Goal: Task Accomplishment & Management: Manage account settings

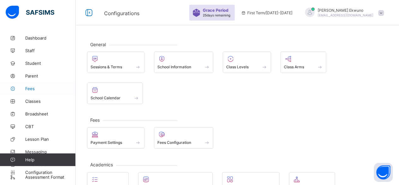
click at [33, 86] on link "Fees" at bounding box center [38, 88] width 76 height 13
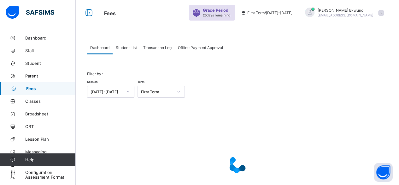
click at [122, 48] on span "Student List" at bounding box center [126, 47] width 21 height 5
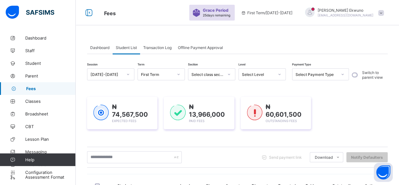
click at [128, 49] on span "Student List" at bounding box center [126, 47] width 21 height 5
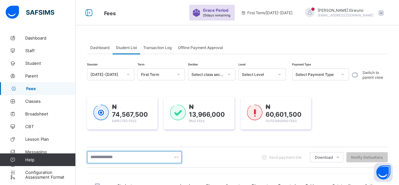
click at [98, 158] on input "text" at bounding box center [134, 157] width 95 height 12
type input "****"
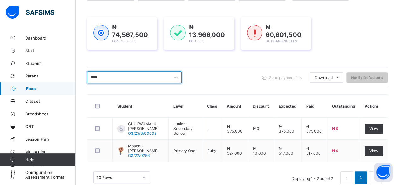
scroll to position [96, 0]
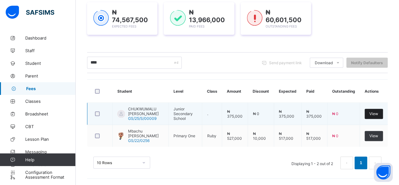
click at [376, 116] on div "View" at bounding box center [374, 114] width 18 height 10
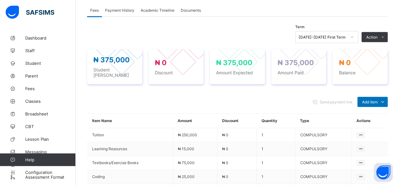
scroll to position [218, 0]
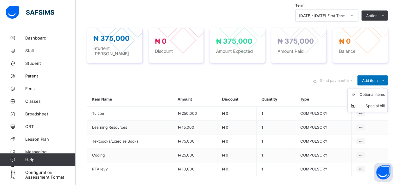
click at [369, 88] on ul "Optional items Special bill" at bounding box center [367, 99] width 40 height 23
click at [375, 91] on div "Optional items" at bounding box center [372, 94] width 25 height 6
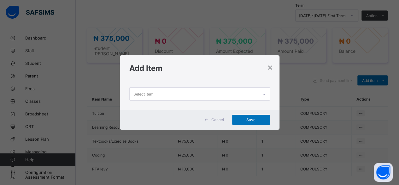
click at [159, 91] on div "Select item" at bounding box center [194, 93] width 128 height 12
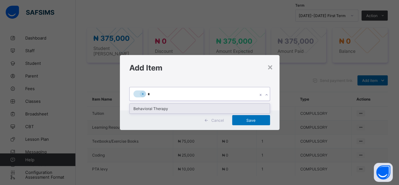
type input "**"
click at [150, 108] on div "Behavioral Therapy" at bounding box center [200, 109] width 140 height 10
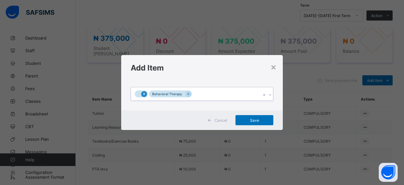
click at [143, 94] on icon at bounding box center [144, 94] width 2 height 2
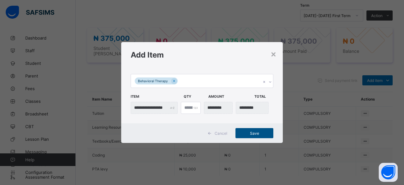
click at [251, 133] on span "Save" at bounding box center [254, 133] width 28 height 5
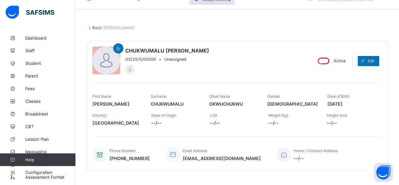
scroll to position [11, 0]
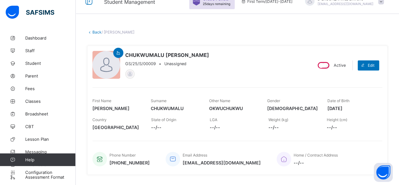
click at [98, 31] on link "Back" at bounding box center [96, 32] width 9 height 5
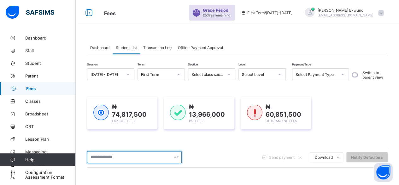
click at [95, 155] on input "text" at bounding box center [134, 157] width 95 height 12
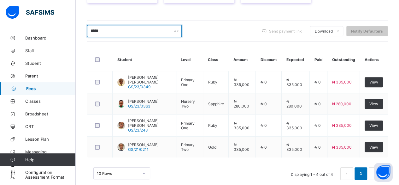
scroll to position [133, 0]
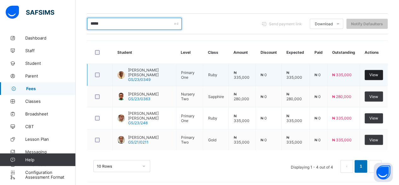
type input "*****"
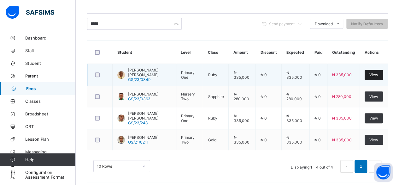
click at [383, 77] on div "View" at bounding box center [374, 75] width 18 height 10
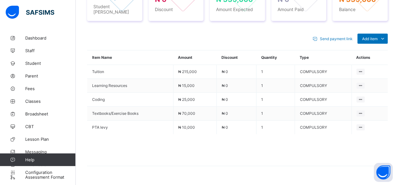
scroll to position [264, 0]
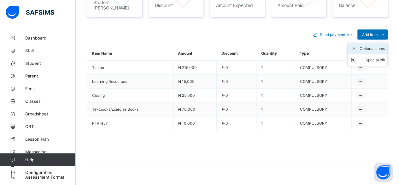
click at [372, 45] on div "Optional items" at bounding box center [372, 48] width 25 height 6
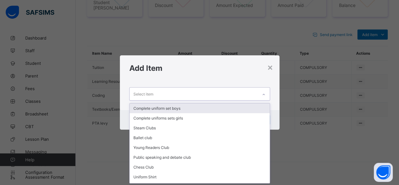
click at [244, 94] on div "Select item" at bounding box center [194, 93] width 128 height 12
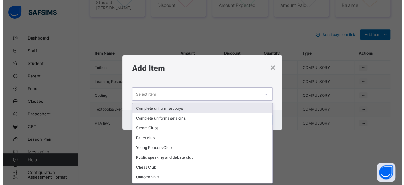
scroll to position [0, 0]
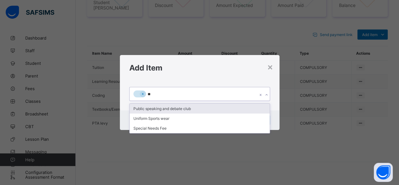
type input "***"
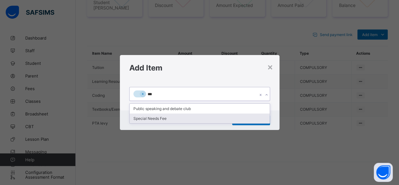
click at [165, 118] on div "Special Needs Fee" at bounding box center [200, 118] width 140 height 10
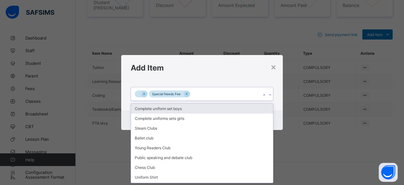
click at [147, 96] on div at bounding box center [141, 93] width 13 height 7
click at [144, 92] on icon at bounding box center [143, 94] width 3 height 4
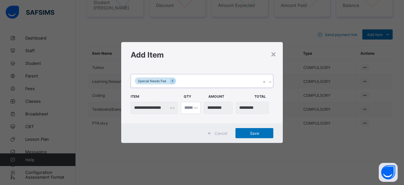
click at [189, 80] on div "Special Needs Fee" at bounding box center [196, 80] width 130 height 13
click at [254, 134] on span "Save" at bounding box center [254, 133] width 28 height 5
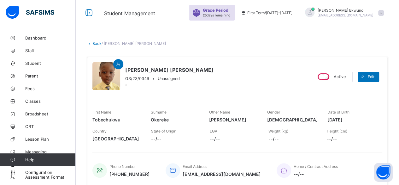
click at [97, 44] on link "Back" at bounding box center [96, 43] width 9 height 5
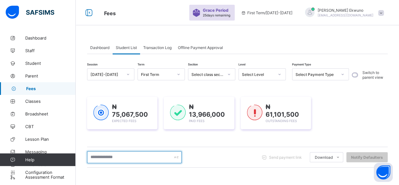
click at [102, 159] on input "text" at bounding box center [134, 157] width 95 height 12
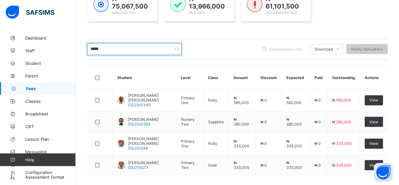
scroll to position [133, 0]
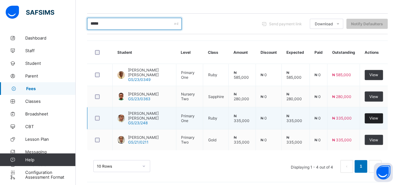
type input "*****"
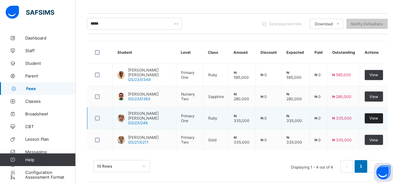
click at [378, 116] on span "View" at bounding box center [374, 118] width 9 height 5
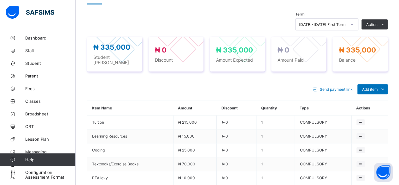
scroll to position [226, 0]
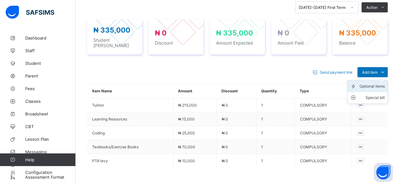
click at [370, 83] on div "Optional items" at bounding box center [372, 86] width 25 height 6
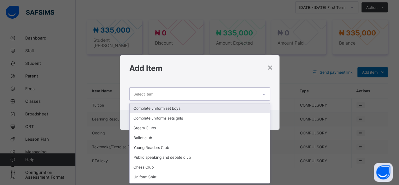
click at [263, 95] on icon at bounding box center [264, 94] width 4 height 6
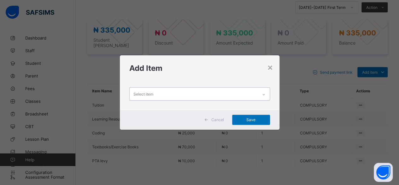
click at [188, 97] on div "Select item" at bounding box center [194, 93] width 128 height 12
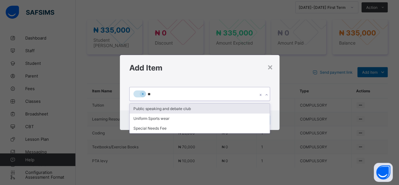
type input "***"
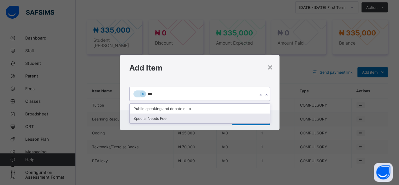
click at [157, 118] on div "Special Needs Fee" at bounding box center [200, 118] width 140 height 10
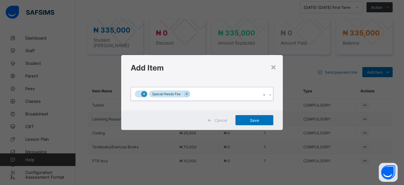
click at [145, 95] on icon at bounding box center [143, 94] width 3 height 4
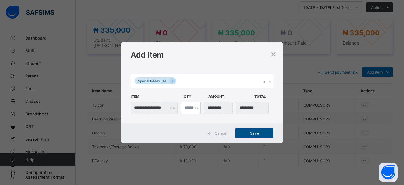
click at [246, 133] on span "Save" at bounding box center [254, 133] width 28 height 5
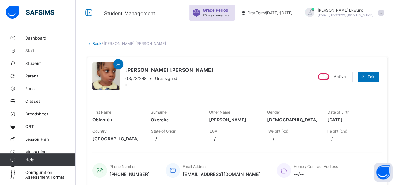
click at [95, 44] on link "Back" at bounding box center [96, 43] width 9 height 5
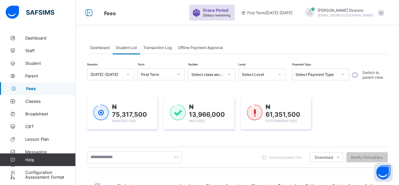
click at [348, 125] on div "₦ 75,317,500 Expected Fees ₦ 13,966,000 Paid Fees ₦ 61,351,500 Outstanding Fees" at bounding box center [237, 113] width 301 height 33
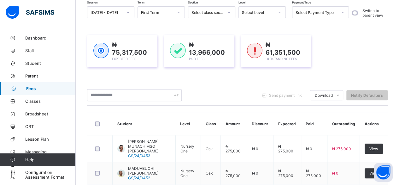
scroll to position [62, 0]
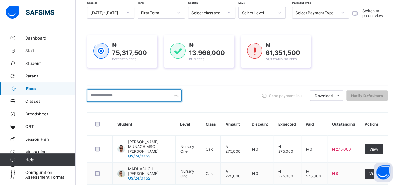
click at [134, 95] on input "text" at bounding box center [134, 95] width 95 height 12
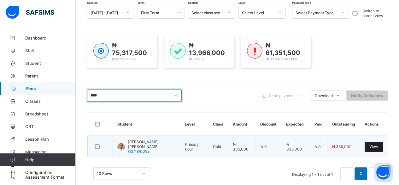
type input "****"
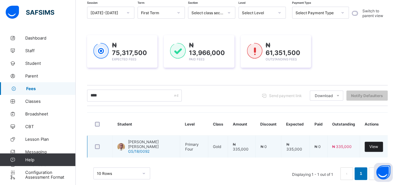
click at [377, 145] on span "View" at bounding box center [374, 146] width 9 height 5
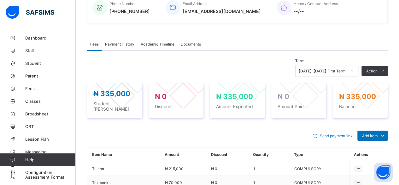
scroll to position [164, 0]
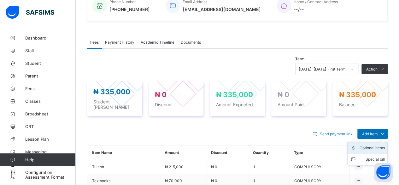
click at [366, 145] on div "Optional items" at bounding box center [372, 148] width 25 height 6
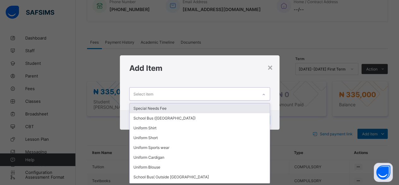
click at [264, 93] on icon at bounding box center [264, 94] width 4 height 6
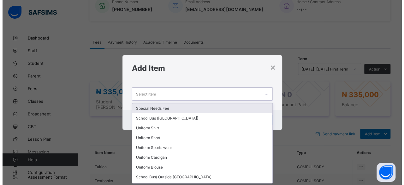
scroll to position [0, 0]
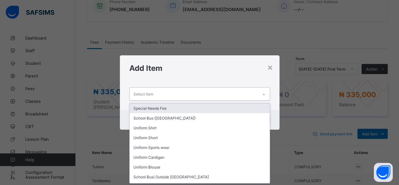
click at [155, 106] on div "Special Needs Fee" at bounding box center [200, 108] width 140 height 10
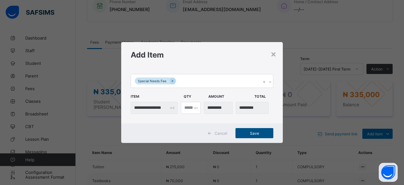
click at [252, 129] on div "Save" at bounding box center [254, 133] width 38 height 10
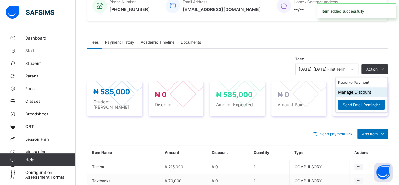
click at [356, 90] on button "Manage Discount" at bounding box center [354, 92] width 33 height 5
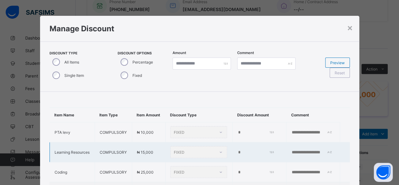
type input "*"
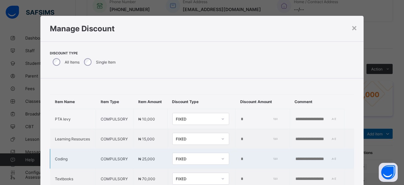
click at [240, 161] on input "*" at bounding box center [258, 158] width 36 height 5
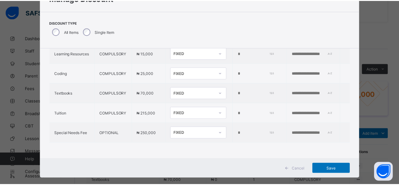
scroll to position [40, 0]
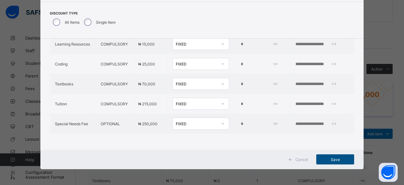
type input "*****"
click at [330, 160] on span "Save" at bounding box center [335, 159] width 28 height 5
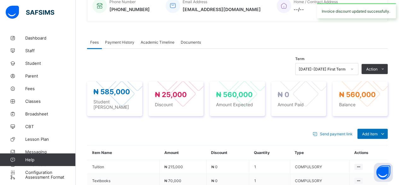
click at [328, 131] on span "Send payment link" at bounding box center [336, 133] width 33 height 5
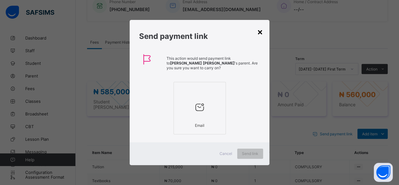
click at [258, 34] on div "×" at bounding box center [260, 31] width 6 height 11
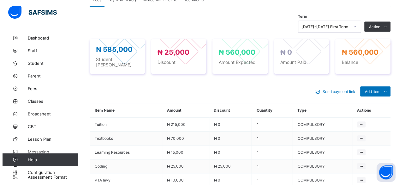
scroll to position [200, 0]
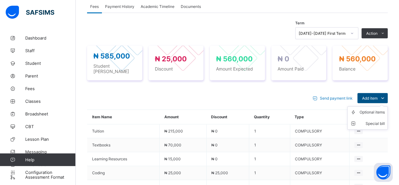
click at [376, 96] on span "Add item" at bounding box center [369, 98] width 15 height 5
click at [373, 109] on div "Optional items" at bounding box center [372, 112] width 25 height 6
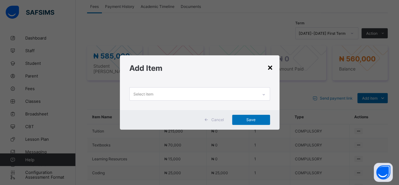
click at [269, 71] on div "×" at bounding box center [270, 67] width 6 height 11
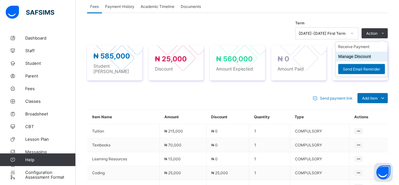
click at [348, 56] on li "Manage Discount" at bounding box center [362, 56] width 52 height 10
click at [347, 54] on button "Manage Discount" at bounding box center [354, 56] width 33 height 5
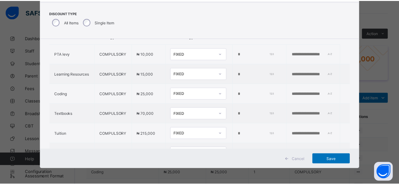
scroll to position [12, 0]
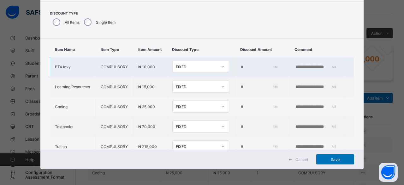
click at [240, 69] on input "*" at bounding box center [258, 66] width 36 height 5
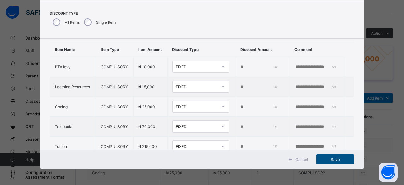
type input "*****"
click at [331, 163] on div "Save" at bounding box center [335, 159] width 38 height 10
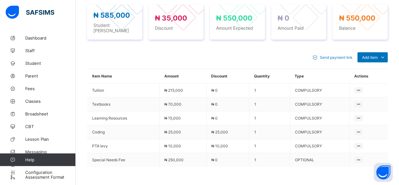
scroll to position [281, 0]
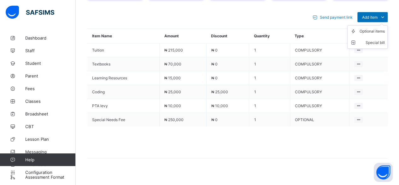
click at [380, 25] on ul "Optional items Special bill" at bounding box center [367, 36] width 40 height 23
click at [373, 28] on div "Optional items" at bounding box center [372, 31] width 25 height 6
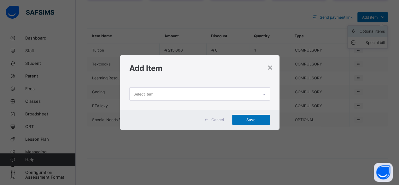
scroll to position [0, 0]
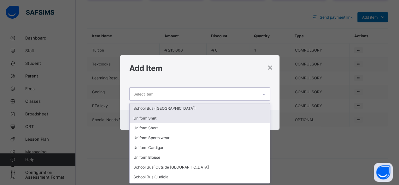
click at [160, 121] on div "Uniform Shirt" at bounding box center [200, 118] width 140 height 10
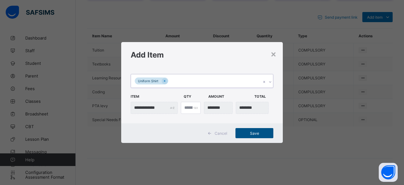
click at [255, 133] on span "Save" at bounding box center [254, 133] width 28 height 5
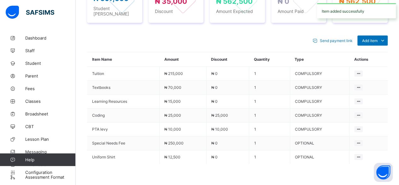
scroll to position [257, 0]
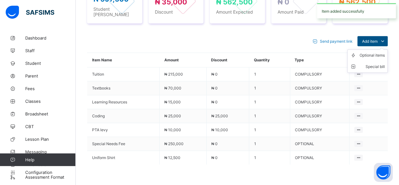
click at [374, 39] on span "Add item" at bounding box center [369, 41] width 15 height 5
click at [367, 52] on div "Optional items" at bounding box center [372, 55] width 25 height 6
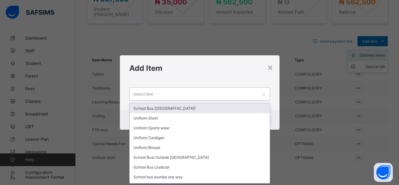
scroll to position [0, 0]
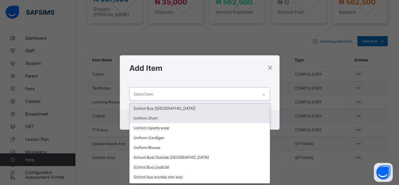
click at [165, 121] on div "Uniform Short" at bounding box center [200, 118] width 140 height 10
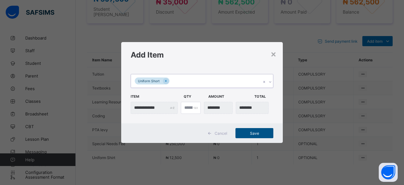
click at [260, 133] on span "Save" at bounding box center [254, 133] width 28 height 5
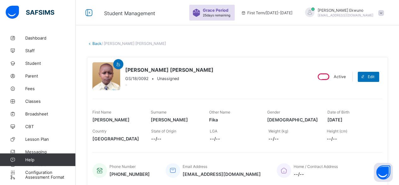
click at [98, 44] on link "Back" at bounding box center [96, 43] width 9 height 5
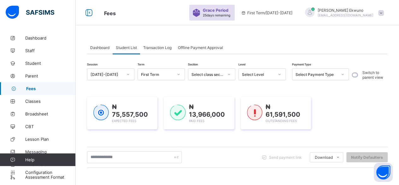
click at [126, 48] on span "Student List" at bounding box center [126, 47] width 21 height 5
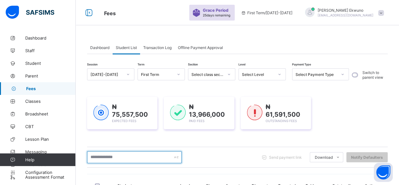
click at [123, 156] on input "text" at bounding box center [134, 157] width 95 height 12
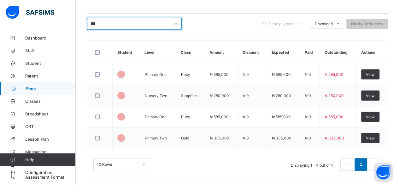
scroll to position [117, 0]
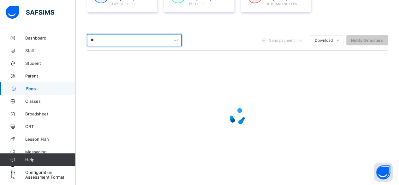
type input "*"
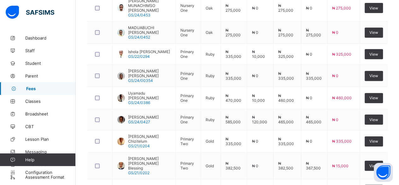
scroll to position [215, 0]
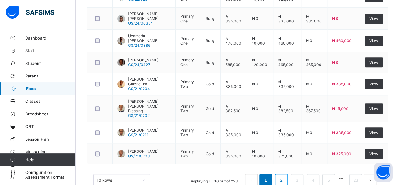
click at [284, 176] on link "2" at bounding box center [281, 180] width 6 height 8
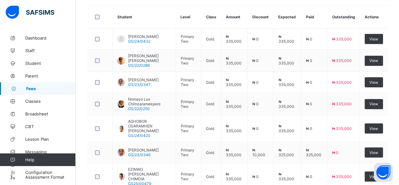
scroll to position [169, 0]
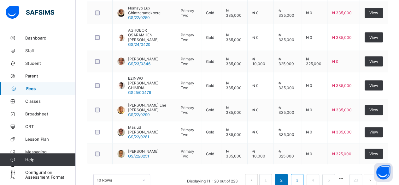
click at [300, 176] on link "3" at bounding box center [297, 180] width 6 height 8
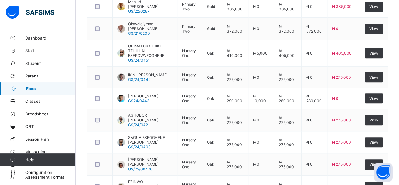
scroll to position [190, 0]
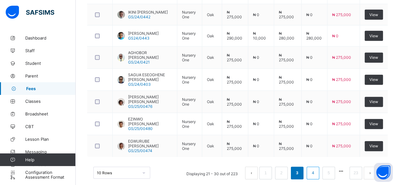
click at [316, 169] on link "4" at bounding box center [313, 173] width 6 height 8
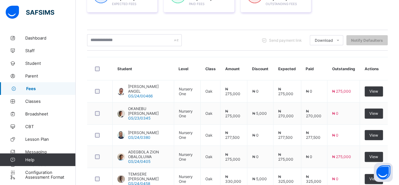
scroll to position [259, 0]
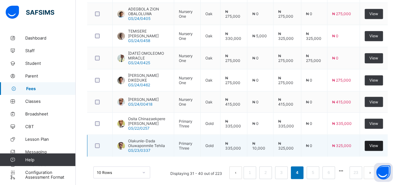
click at [378, 143] on span "View" at bounding box center [374, 145] width 9 height 5
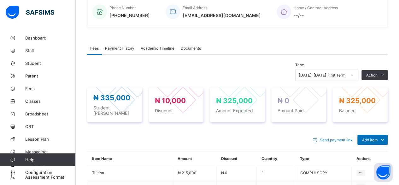
scroll to position [259, 0]
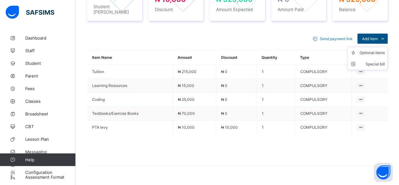
click at [378, 36] on span "Add item" at bounding box center [369, 38] width 15 height 5
click at [377, 50] on div "Optional items" at bounding box center [372, 53] width 25 height 6
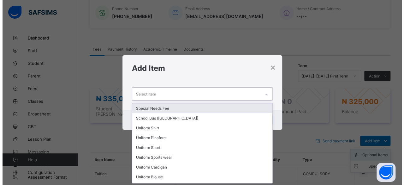
scroll to position [158, 0]
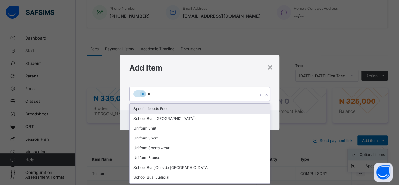
type input "**"
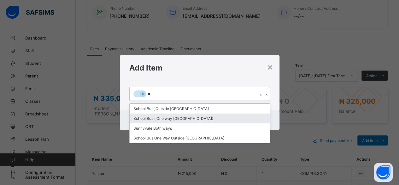
click at [185, 118] on div "School Bus ( One way [GEOGRAPHIC_DATA])" at bounding box center [200, 118] width 140 height 10
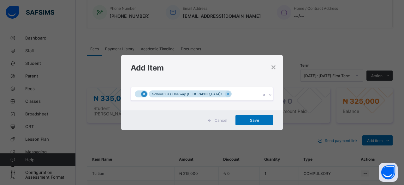
click at [144, 94] on icon at bounding box center [143, 94] width 3 height 4
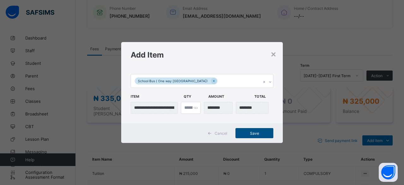
click at [251, 133] on span "Save" at bounding box center [254, 133] width 28 height 5
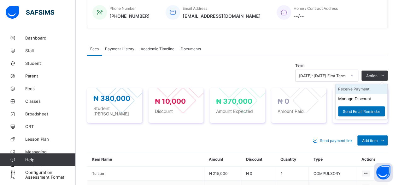
click at [354, 87] on li "Receive Payment" at bounding box center [362, 89] width 52 height 10
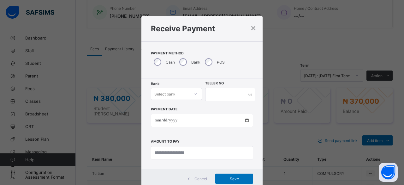
click at [170, 94] on div "Select bank" at bounding box center [176, 94] width 51 height 12
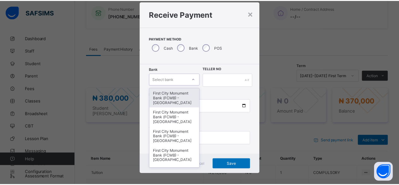
scroll to position [15, 0]
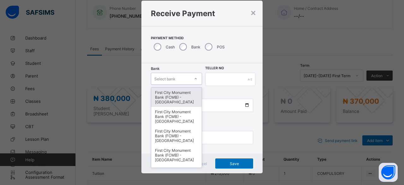
click at [170, 95] on div "First City Monument Bank (FCMB) - [GEOGRAPHIC_DATA]" at bounding box center [176, 96] width 50 height 19
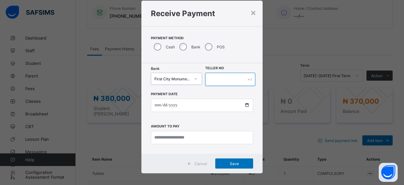
click at [219, 80] on input "text" at bounding box center [230, 79] width 50 height 13
type input "**********"
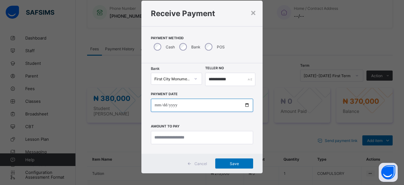
click at [244, 105] on input "date" at bounding box center [202, 104] width 102 height 13
type input "**********"
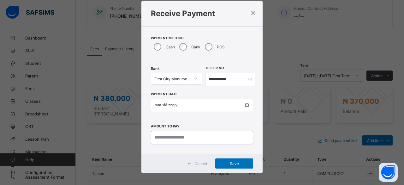
click at [158, 133] on input "currency" at bounding box center [202, 137] width 102 height 13
click at [163, 136] on input "currency" at bounding box center [202, 137] width 102 height 13
type input "*********"
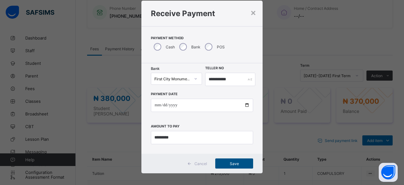
click at [233, 162] on span "Save" at bounding box center [234, 163] width 28 height 5
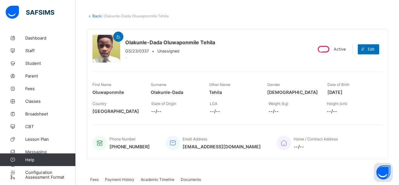
scroll to position [0, 0]
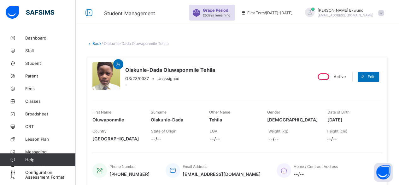
click at [96, 45] on link "Back" at bounding box center [96, 43] width 9 height 5
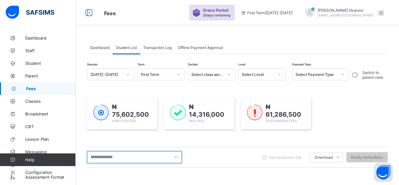
click at [107, 157] on input "text" at bounding box center [134, 157] width 95 height 12
type input "***"
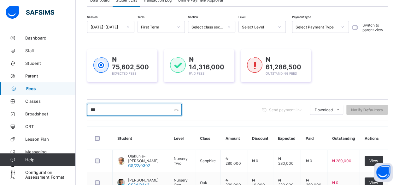
scroll to position [91, 0]
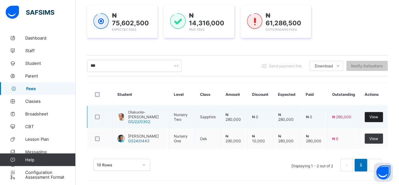
click at [378, 115] on span "View" at bounding box center [374, 116] width 9 height 5
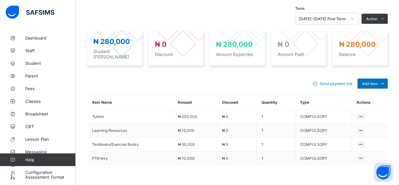
scroll to position [215, 0]
click at [383, 91] on ul "Optional items Special bill" at bounding box center [367, 102] width 40 height 23
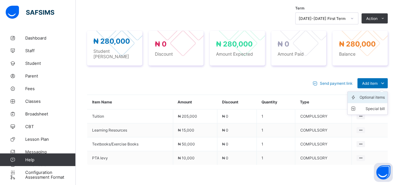
click at [376, 94] on div "Optional items" at bounding box center [372, 97] width 25 height 6
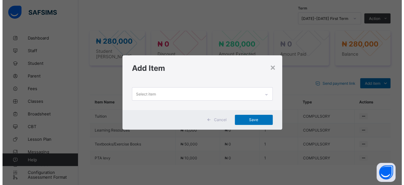
scroll to position [0, 0]
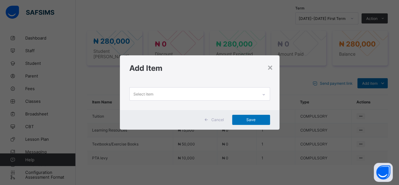
click at [263, 94] on icon at bounding box center [264, 94] width 4 height 6
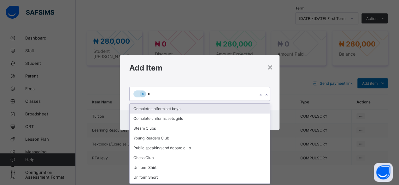
type input "**"
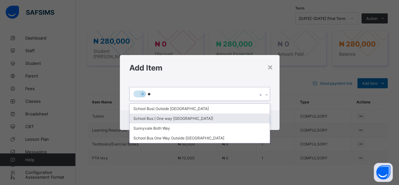
click at [166, 118] on div "School Bus ( One way [GEOGRAPHIC_DATA])" at bounding box center [200, 118] width 140 height 10
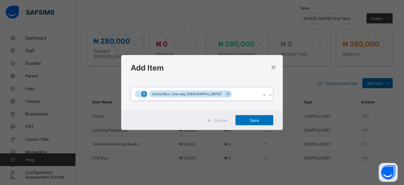
click at [143, 95] on icon at bounding box center [143, 94] width 3 height 4
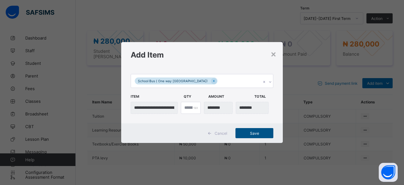
click at [251, 133] on span "Save" at bounding box center [254, 133] width 28 height 5
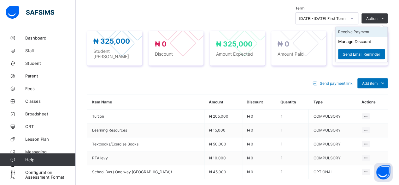
click at [358, 30] on li "Receive Payment" at bounding box center [362, 32] width 52 height 10
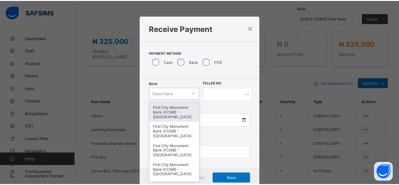
scroll to position [15, 0]
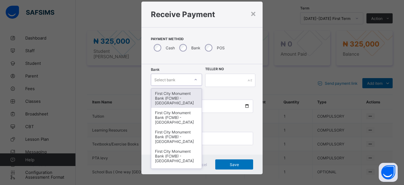
click at [194, 86] on div "option First City Monument Bank (FCMB) - Govana School focused, 1 of 13. 13 res…" at bounding box center [176, 80] width 51 height 12
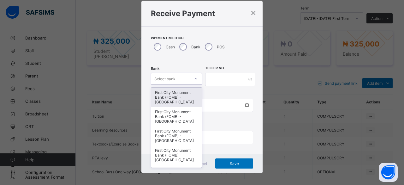
click at [172, 95] on div "First City Monument Bank (FCMB) - [GEOGRAPHIC_DATA]" at bounding box center [176, 96] width 50 height 19
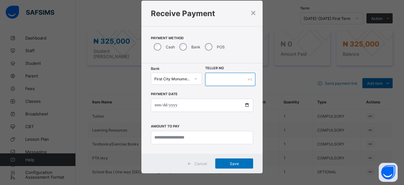
click at [221, 84] on input "text" at bounding box center [230, 79] width 50 height 13
type input "**********"
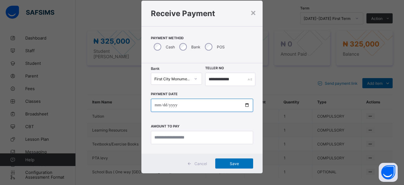
click at [245, 105] on input "date" at bounding box center [202, 104] width 102 height 13
type input "**********"
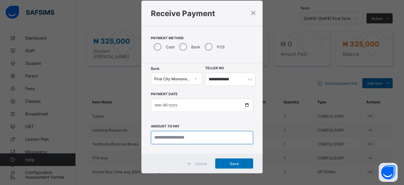
click at [154, 134] on input "currency" at bounding box center [202, 137] width 102 height 13
type input "*********"
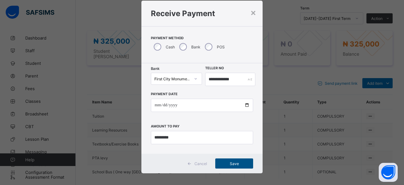
click at [230, 162] on span "Save" at bounding box center [234, 163] width 28 height 5
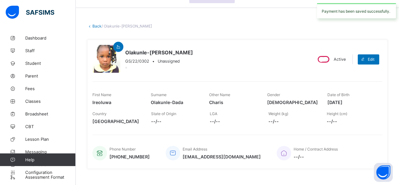
scroll to position [0, 0]
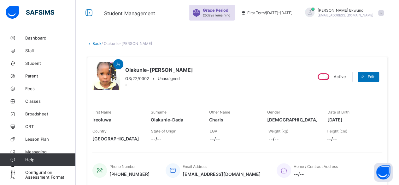
click at [94, 41] on link "Back" at bounding box center [96, 43] width 9 height 5
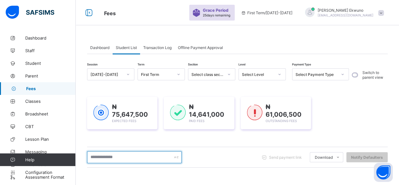
click at [105, 151] on input "text" at bounding box center [134, 157] width 95 height 12
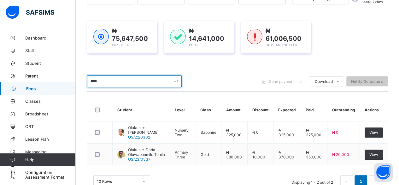
scroll to position [91, 0]
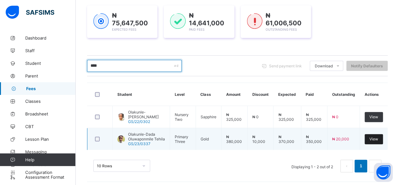
type input "****"
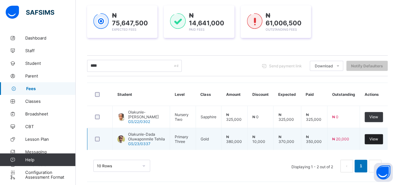
click at [377, 139] on div "View" at bounding box center [374, 139] width 18 height 10
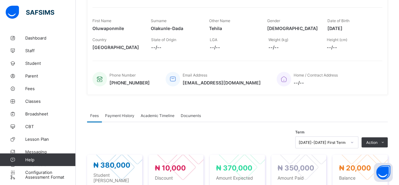
click at [126, 114] on span "Payment History" at bounding box center [119, 115] width 29 height 5
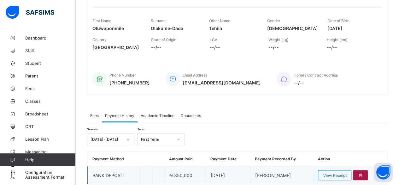
click at [363, 173] on icon at bounding box center [360, 175] width 5 height 5
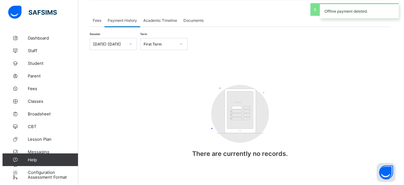
scroll to position [189, 0]
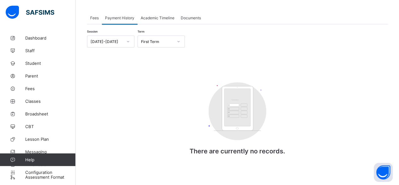
click at [93, 15] on span "Fees" at bounding box center [94, 17] width 9 height 5
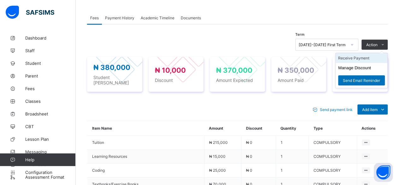
click at [367, 55] on li "Receive Payment" at bounding box center [362, 58] width 52 height 10
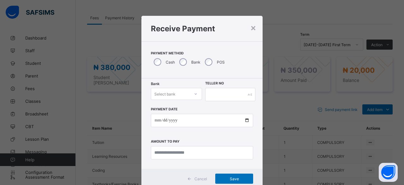
click at [181, 93] on div "Select bank" at bounding box center [176, 94] width 51 height 12
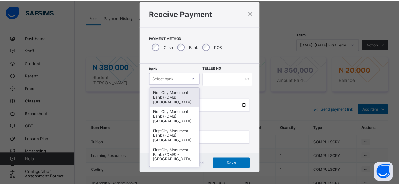
scroll to position [15, 0]
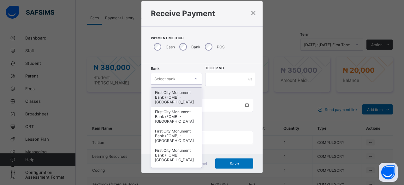
click at [176, 94] on div "First City Monument Bank (FCMB) - [GEOGRAPHIC_DATA]" at bounding box center [176, 96] width 50 height 19
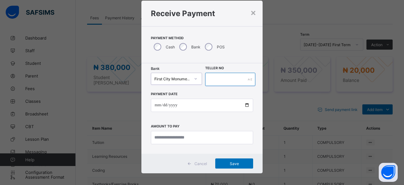
click at [223, 81] on input "text" at bounding box center [230, 79] width 50 height 13
type input "**********"
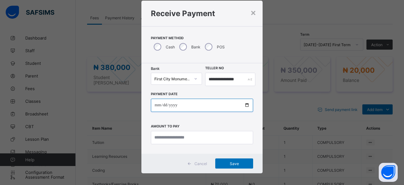
click at [246, 104] on input "date" at bounding box center [202, 104] width 102 height 13
type input "**********"
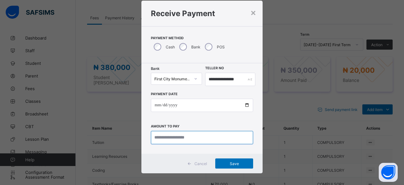
click at [161, 136] on input "currency" at bounding box center [202, 137] width 102 height 13
type input "*********"
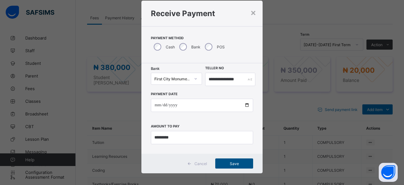
click at [222, 159] on div "Save" at bounding box center [234, 163] width 38 height 10
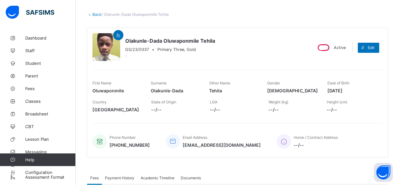
scroll to position [0, 0]
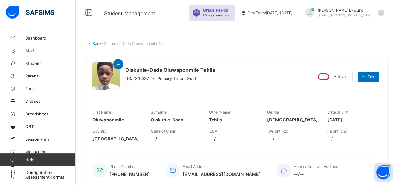
click at [97, 43] on link "Back" at bounding box center [96, 43] width 9 height 5
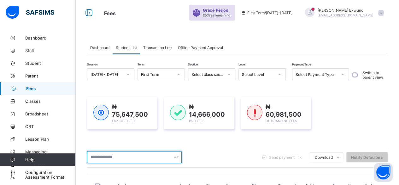
click at [103, 155] on input "text" at bounding box center [134, 157] width 95 height 12
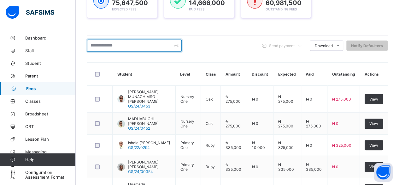
scroll to position [111, 0]
click at [120, 47] on input "text" at bounding box center [134, 46] width 95 height 12
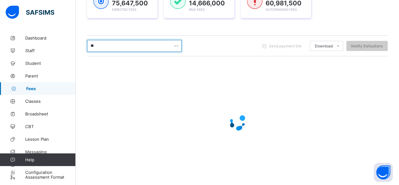
type input "***"
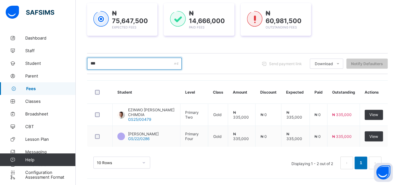
scroll to position [91, 0]
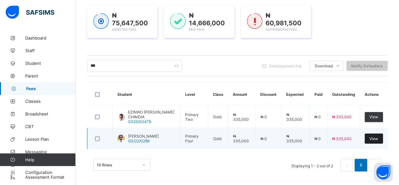
click at [378, 136] on span "View" at bounding box center [374, 138] width 9 height 5
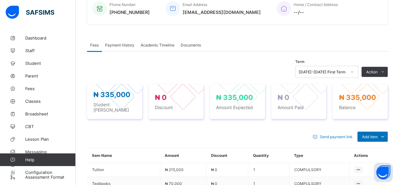
scroll to position [189, 0]
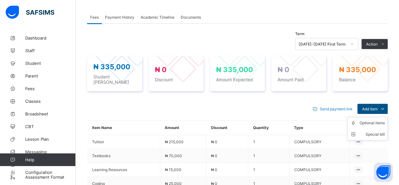
click at [377, 106] on span "Add item" at bounding box center [369, 108] width 15 height 5
click at [374, 120] on div "Optional items" at bounding box center [372, 123] width 25 height 6
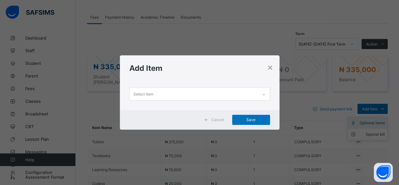
scroll to position [0, 0]
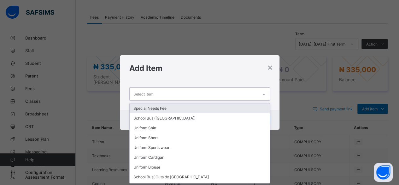
click at [164, 107] on div "Special Needs Fee" at bounding box center [200, 108] width 140 height 10
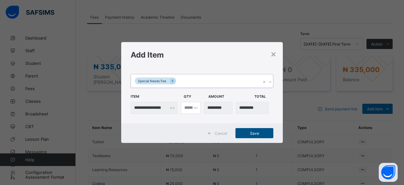
click at [258, 134] on span "Save" at bounding box center [254, 133] width 28 height 5
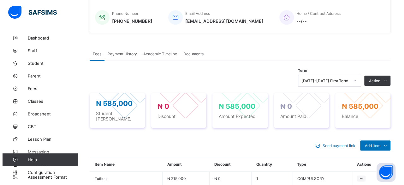
scroll to position [150, 0]
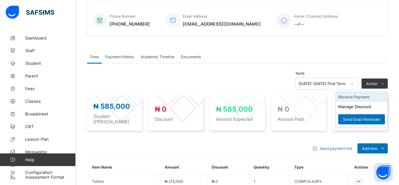
click at [352, 95] on li "Receive Payment" at bounding box center [362, 97] width 52 height 10
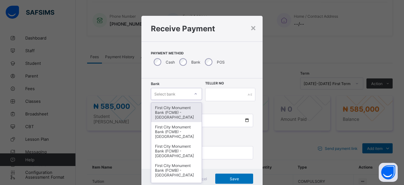
click at [193, 94] on div "option First City Monument Bank (FCMB) - Govana School focused, 1 of 13. 13 res…" at bounding box center [176, 94] width 51 height 12
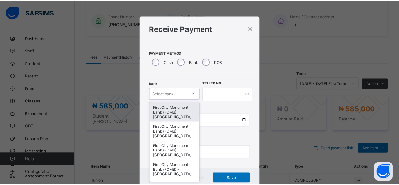
scroll to position [15, 0]
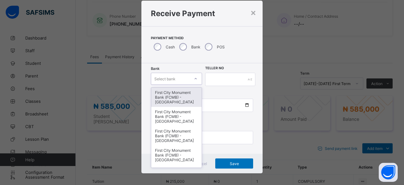
click at [173, 94] on div "First City Monument Bank (FCMB) - [GEOGRAPHIC_DATA]" at bounding box center [176, 96] width 50 height 19
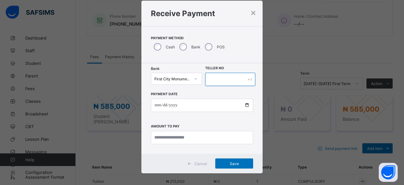
click at [227, 79] on input "text" at bounding box center [230, 79] width 50 height 13
type input "**********"
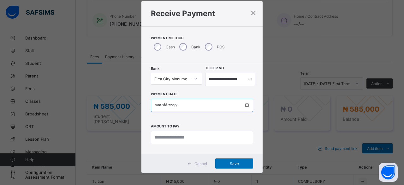
click at [243, 103] on input "date" at bounding box center [202, 104] width 102 height 13
type input "**********"
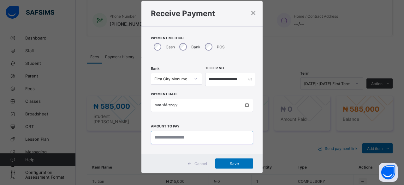
click at [157, 135] on input "currency" at bounding box center [202, 137] width 102 height 13
type input "*********"
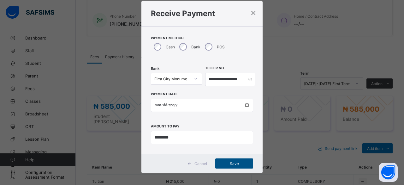
click at [234, 163] on span "Save" at bounding box center [234, 163] width 28 height 5
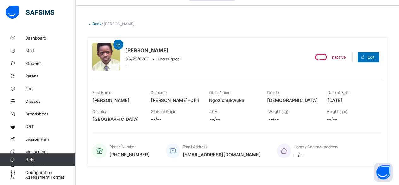
scroll to position [0, 0]
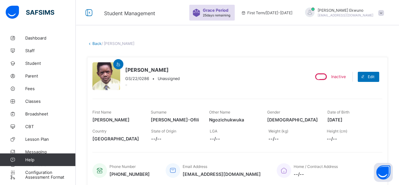
click at [96, 44] on link "Back" at bounding box center [96, 43] width 9 height 5
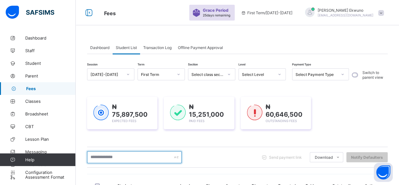
click at [117, 158] on input "text" at bounding box center [134, 157] width 95 height 12
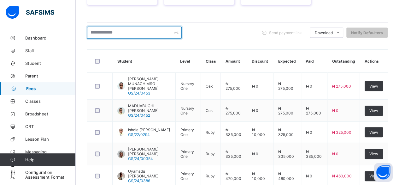
scroll to position [124, 0]
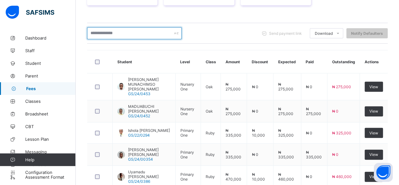
click at [145, 34] on input "text" at bounding box center [134, 33] width 95 height 12
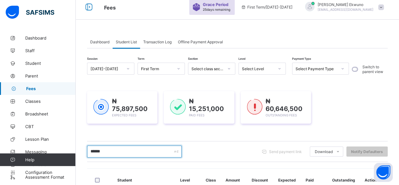
scroll to position [5, 0]
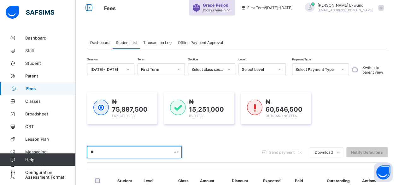
type input "*"
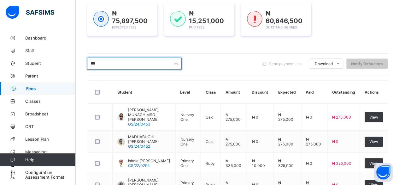
scroll to position [93, 0]
click at [135, 61] on input "***" at bounding box center [134, 63] width 95 height 12
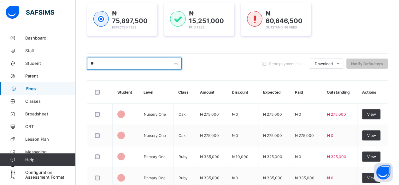
type input "*"
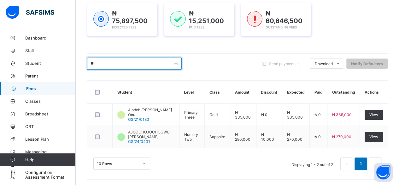
type input "*"
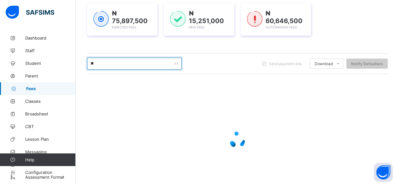
type input "***"
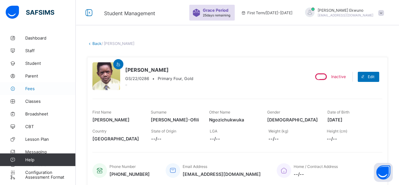
click at [36, 88] on span "Fees" at bounding box center [50, 88] width 50 height 5
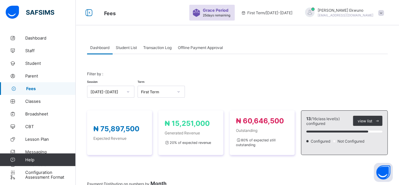
click at [123, 49] on span "Student List" at bounding box center [126, 47] width 21 height 5
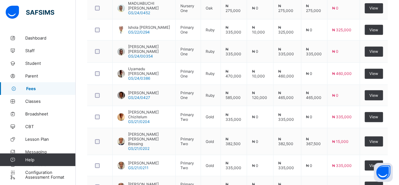
scroll to position [259, 0]
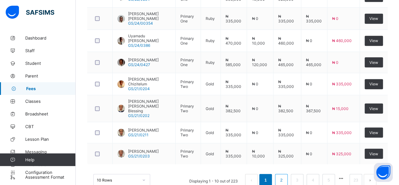
click at [284, 176] on link "2" at bounding box center [281, 180] width 6 height 8
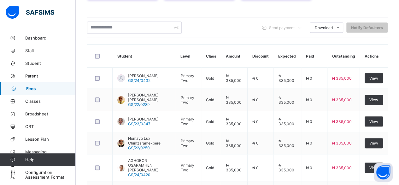
scroll to position [129, 0]
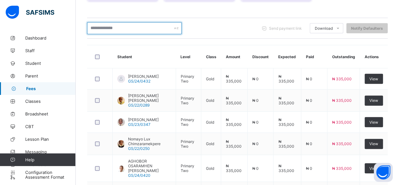
click at [110, 29] on input "text" at bounding box center [134, 28] width 95 height 12
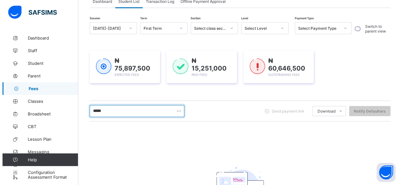
scroll to position [0, 0]
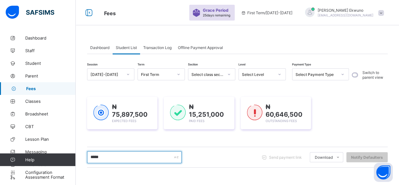
type input "*****"
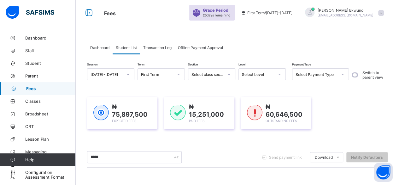
click at [384, 13] on span at bounding box center [381, 13] width 6 height 6
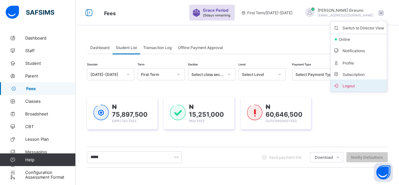
click at [351, 86] on span "Logout" at bounding box center [358, 85] width 51 height 7
